Goal: Information Seeking & Learning: Learn about a topic

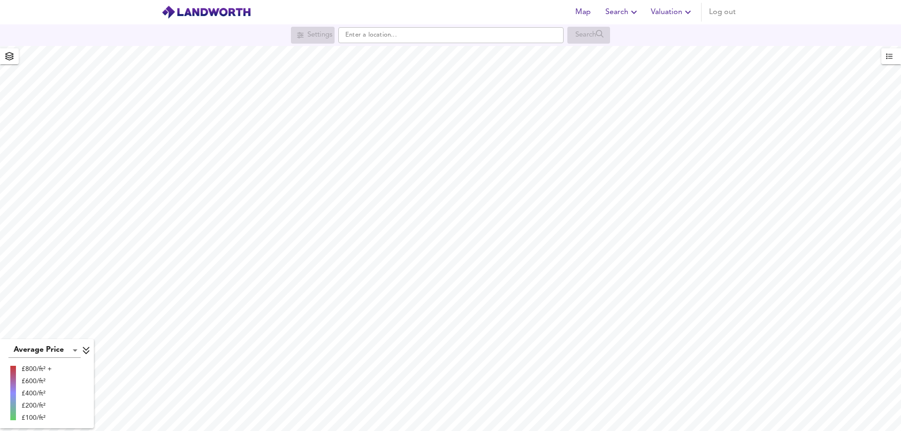
click at [398, 37] on input "text" at bounding box center [450, 35] width 225 height 16
drag, startPoint x: 488, startPoint y: 34, endPoint x: 340, endPoint y: 30, distance: 148.3
click at [340, 30] on input "[STREET_ADDRESS]" at bounding box center [450, 35] width 225 height 16
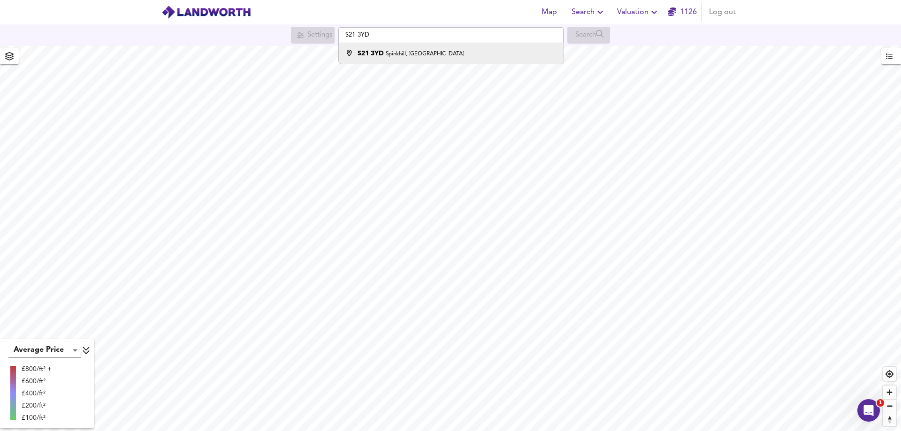
click at [410, 57] on small "Spinkhill, [GEOGRAPHIC_DATA]" at bounding box center [425, 54] width 78 height 6
type input "[STREET_ADDRESS]"
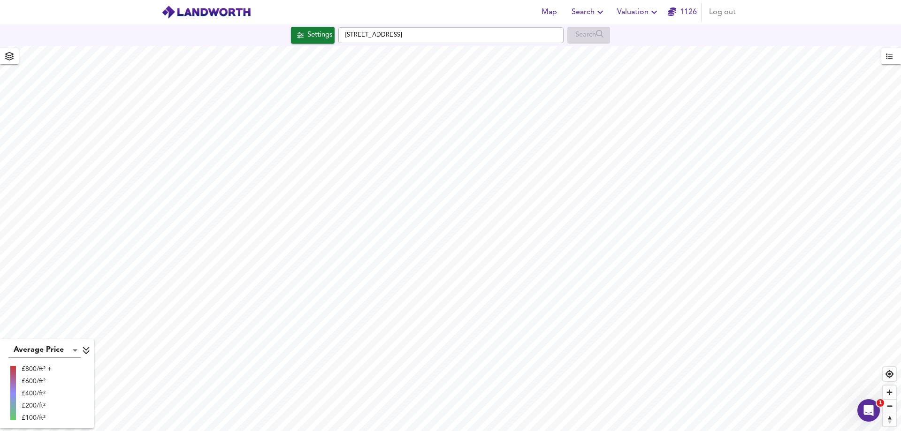
checkbox input "false"
checkbox input "true"
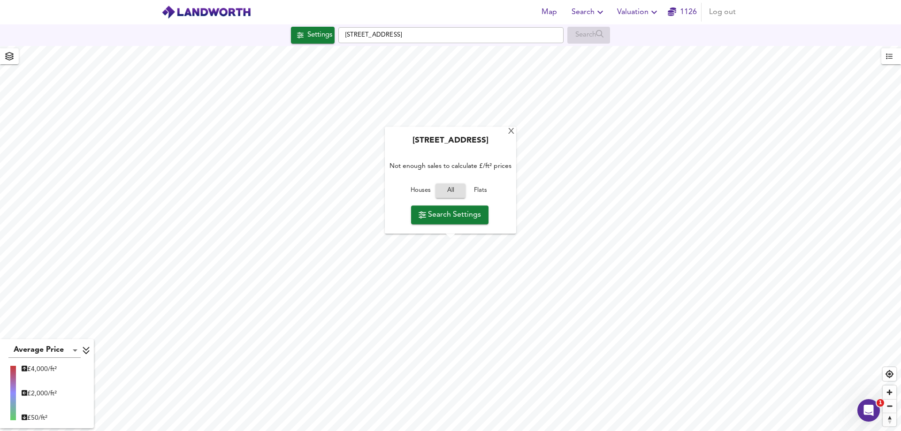
click at [416, 186] on span "Houses" at bounding box center [420, 191] width 25 height 11
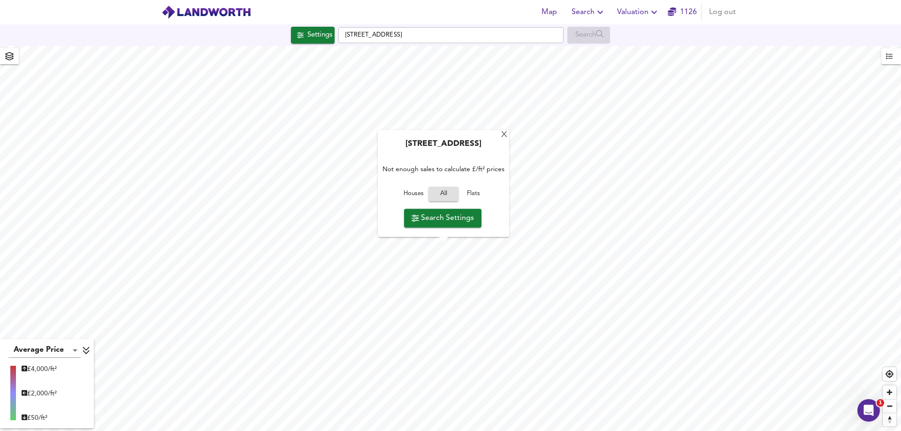
type input "1001"
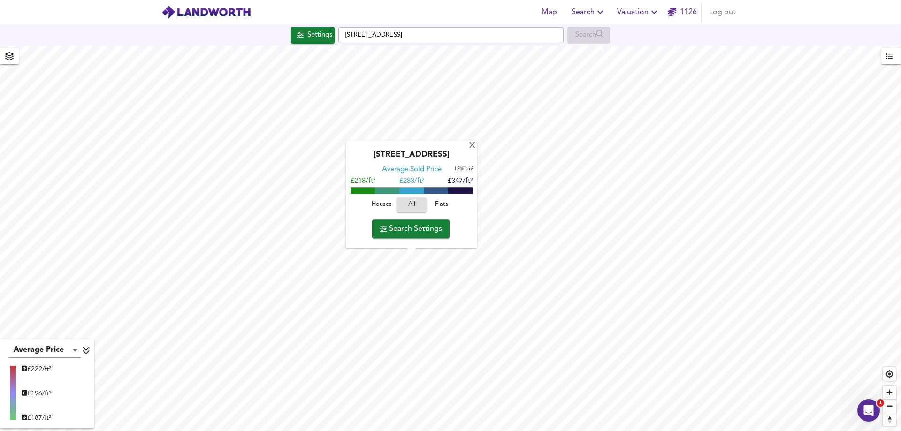
click at [383, 202] on span "Houses" at bounding box center [381, 205] width 25 height 11
drag, startPoint x: 404, startPoint y: 185, endPoint x: 417, endPoint y: 185, distance: 13.1
click at [417, 185] on span "£ 288/ft²" at bounding box center [411, 181] width 25 height 7
